Goal: Task Accomplishment & Management: Use online tool/utility

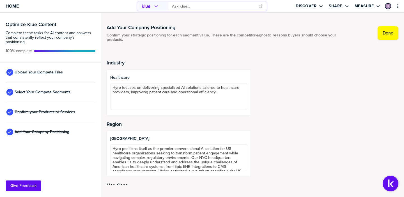
click at [41, 70] on span "Upload Your Compete Files" at bounding box center [39, 72] width 48 height 4
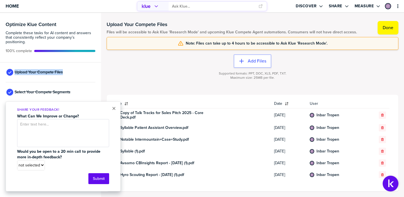
click at [160, 87] on div "Supported formats: PPT, DOC, XLS, PDF, TXT. Maximum size: 25MB per file." at bounding box center [253, 79] width 292 height 22
click at [116, 108] on div "× Share Your Feedback! What Can We Improve or Change? Would you be open to a 20…" at bounding box center [63, 147] width 115 height 90
click at [113, 109] on button "×" at bounding box center [114, 108] width 4 height 7
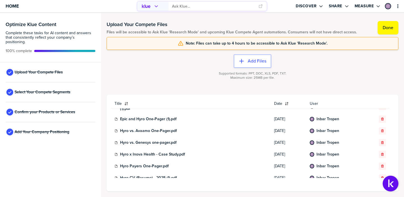
scroll to position [113, 0]
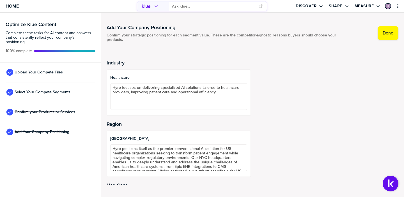
click at [185, 3] on input "primary" at bounding box center [213, 6] width 83 height 9
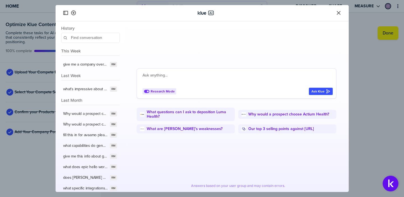
drag, startPoint x: 128, startPoint y: 53, endPoint x: 122, endPoint y: 53, distance: 5.9
click at [122, 53] on div "History Search This Week give me a company overview for epic hello world RM Las…" at bounding box center [202, 106] width 293 height 171
click at [332, 11] on div at bounding box center [202, 12] width 280 height 9
click at [337, 12] on icon "Close" at bounding box center [339, 13] width 6 height 6
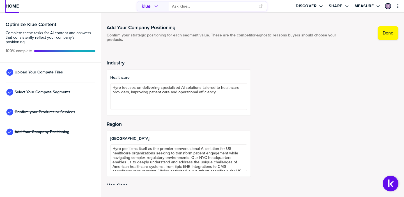
click at [10, 7] on span "Home" at bounding box center [12, 6] width 13 height 5
